Goal: Navigation & Orientation: Find specific page/section

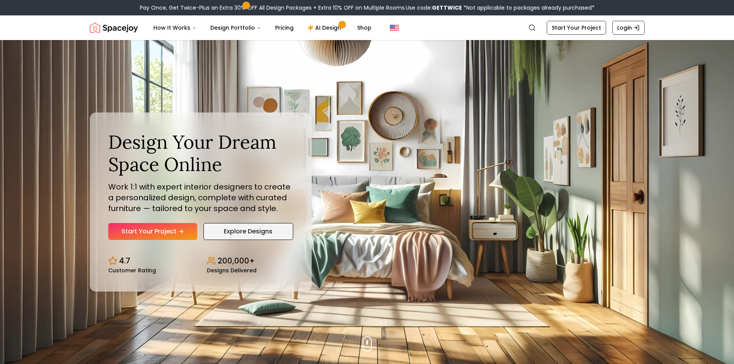
click at [259, 230] on link "Explore Designs" at bounding box center [248, 231] width 90 height 17
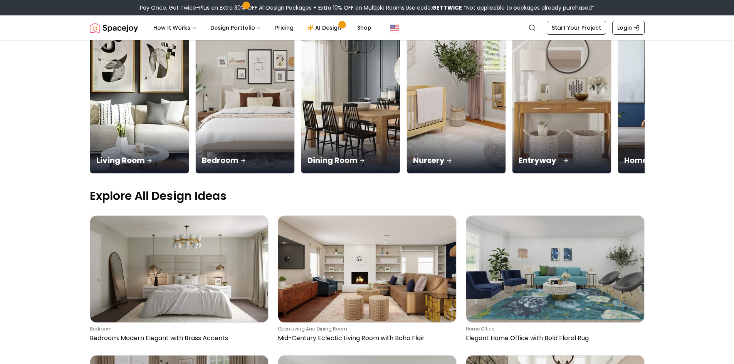
scroll to position [116, 0]
click at [537, 90] on img at bounding box center [562, 86] width 104 height 183
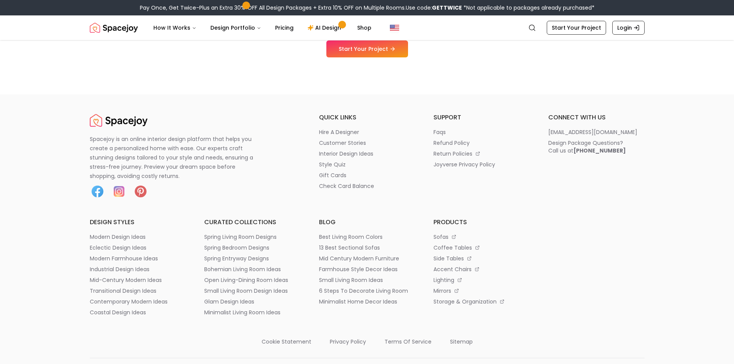
scroll to position [4083, 0]
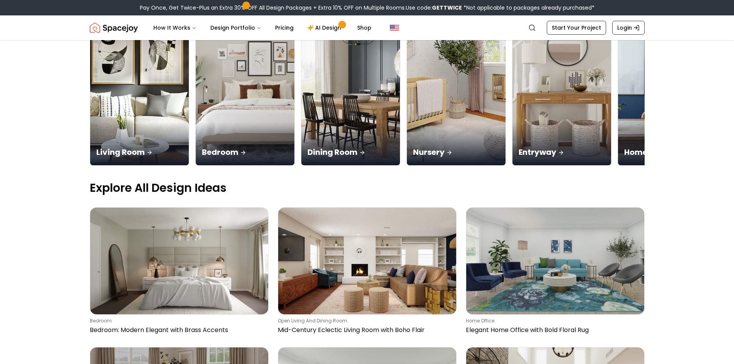
scroll to position [116, 0]
